Goal: Task Accomplishment & Management: Use online tool/utility

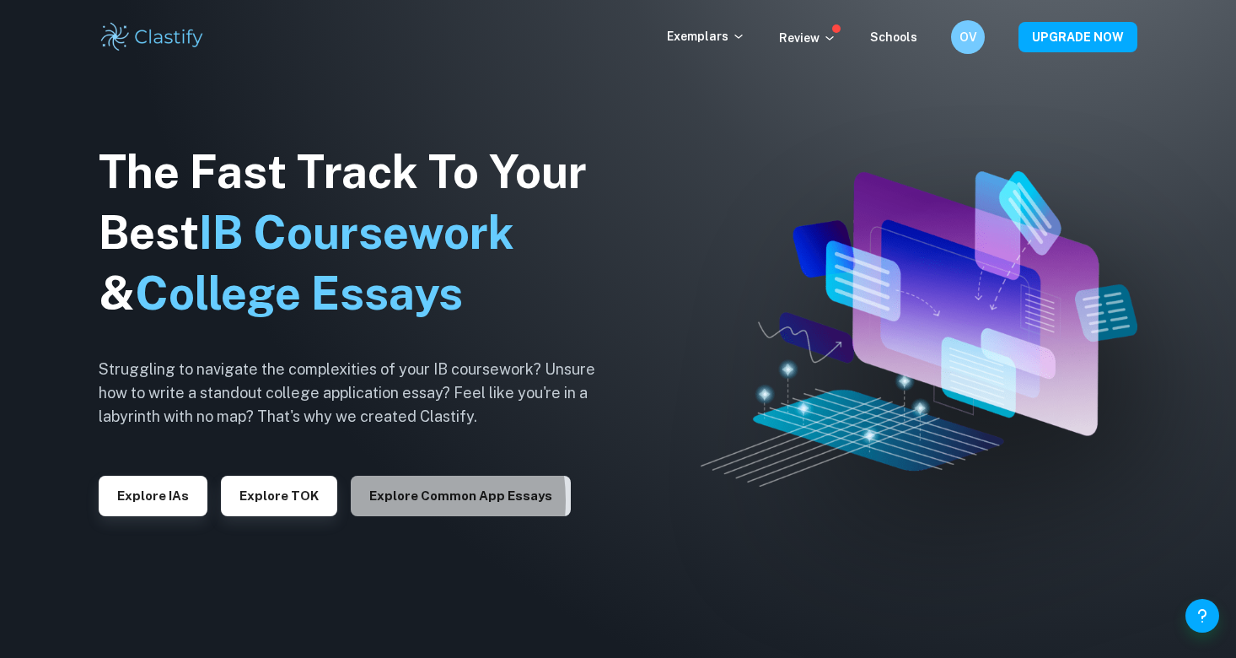
click at [376, 498] on button "Explore Common App essays" at bounding box center [461, 496] width 220 height 40
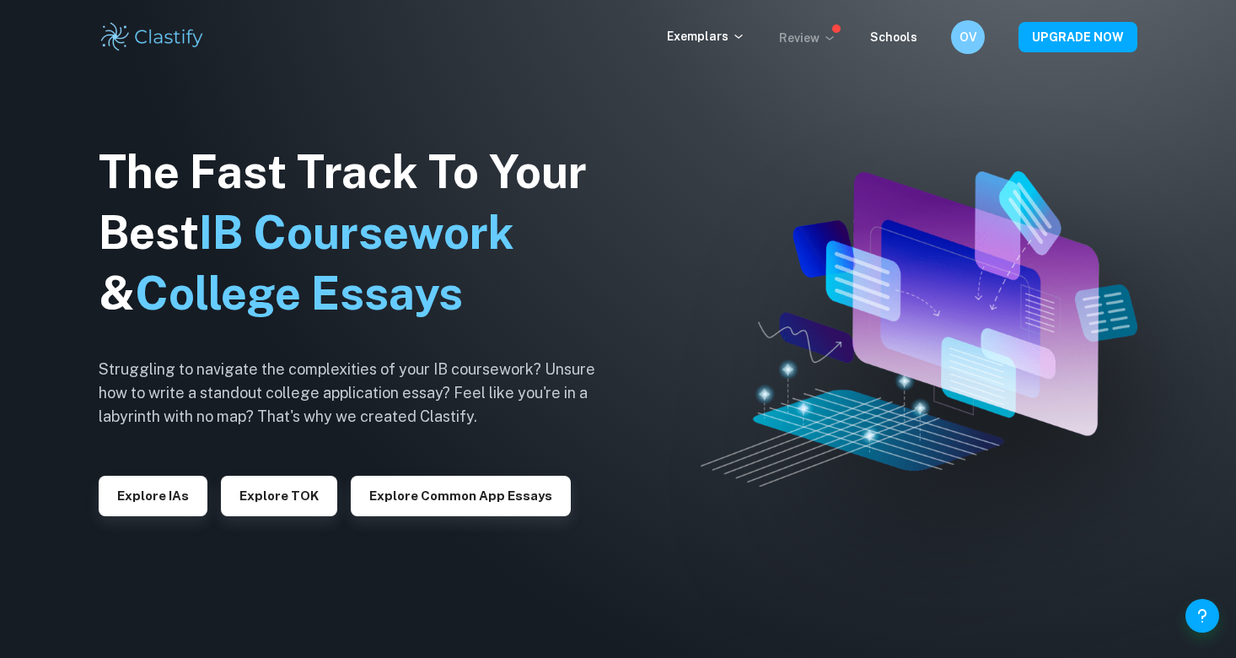
click at [809, 37] on p "Review" at bounding box center [807, 38] width 57 height 19
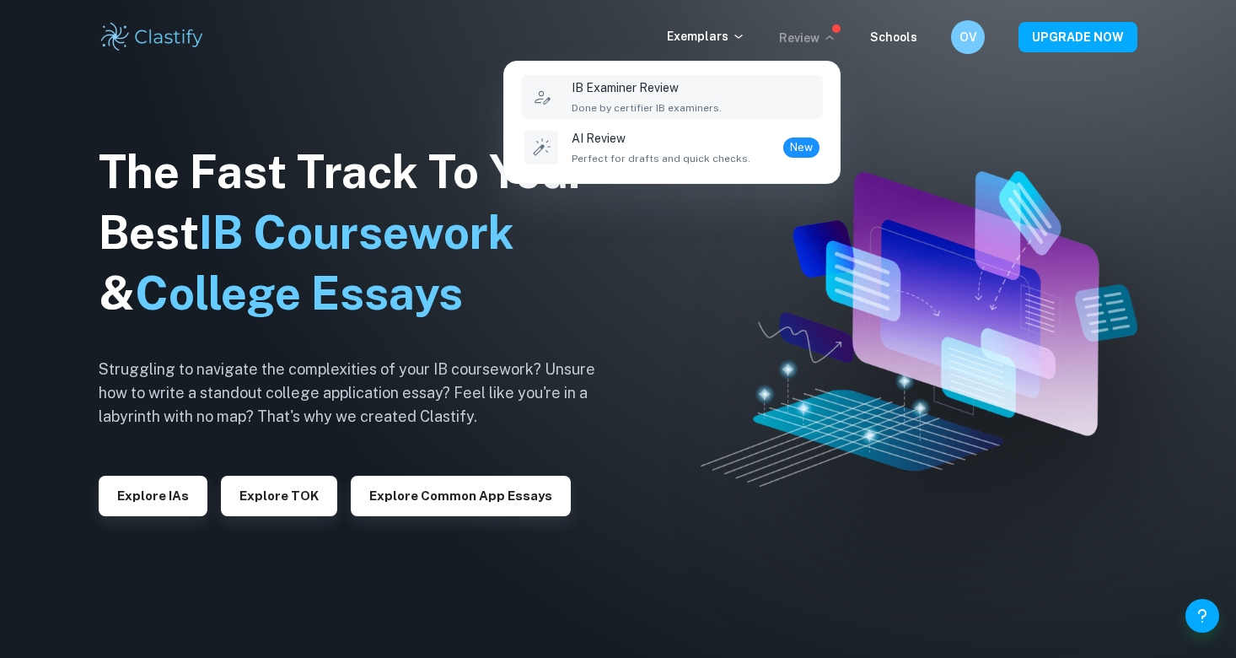
click at [688, 96] on p "IB Examiner Review" at bounding box center [647, 87] width 150 height 19
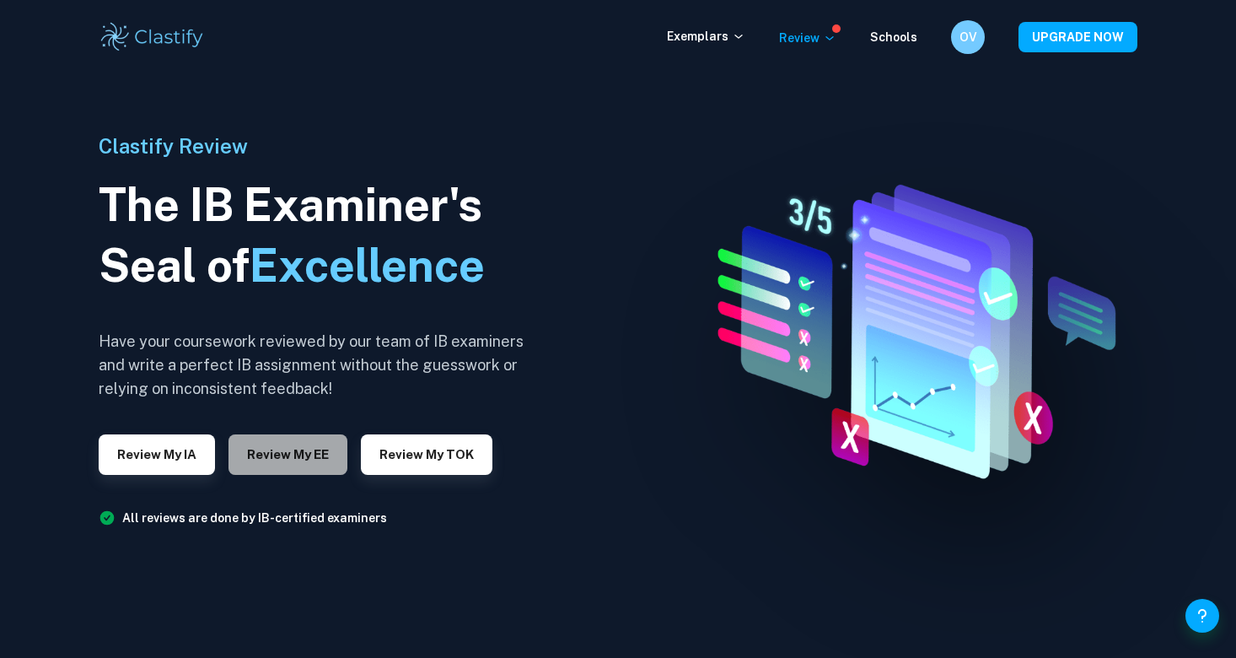
click at [299, 445] on button "Review my EE" at bounding box center [288, 454] width 119 height 40
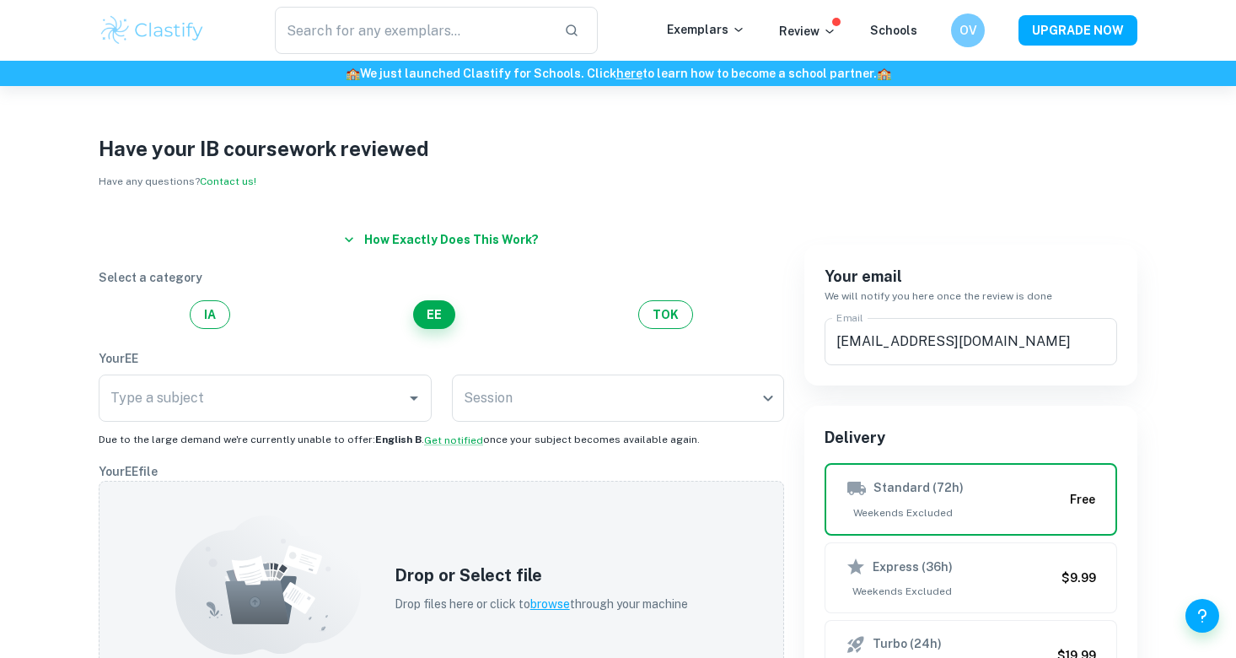
click at [401, 246] on button "How exactly does this work?" at bounding box center [441, 239] width 208 height 30
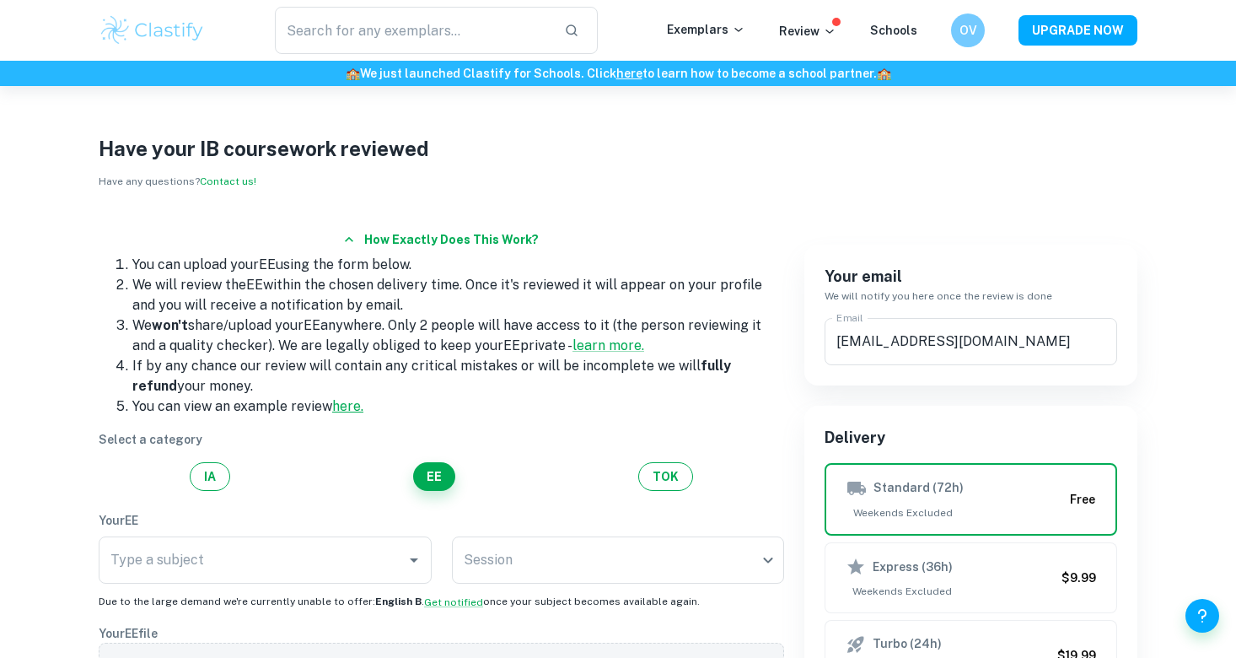
click at [345, 407] on link "here." at bounding box center [347, 406] width 31 height 16
